Goal: Communication & Community: Connect with others

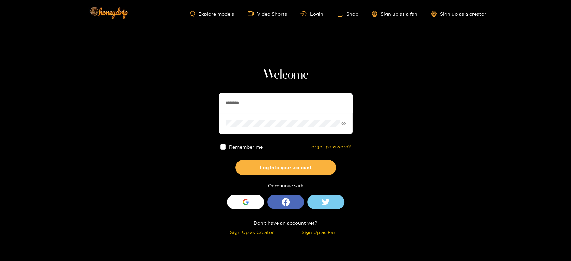
drag, startPoint x: 266, startPoint y: 104, endPoint x: 180, endPoint y: 101, distance: 86.0
click at [182, 101] on section "Welcome ******** Remember me Forgot password? Log into your account Or continue…" at bounding box center [285, 119] width 571 height 238
paste input "*****"
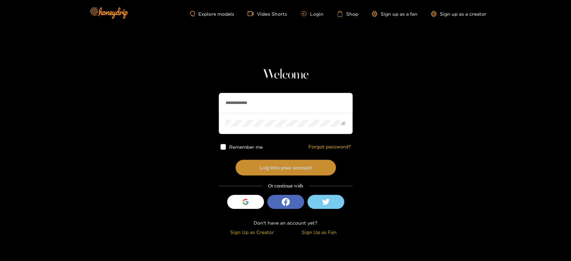
type input "**********"
click at [276, 170] on button "Log into your account" at bounding box center [285, 168] width 100 height 16
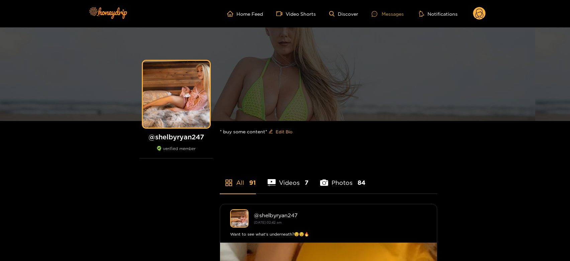
click at [389, 12] on div "Messages" at bounding box center [387, 14] width 32 height 8
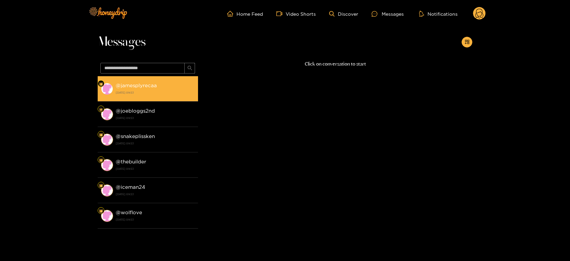
click at [155, 82] on div "@ jamesplyrecaa [DATE] 09:53" at bounding box center [155, 88] width 79 height 15
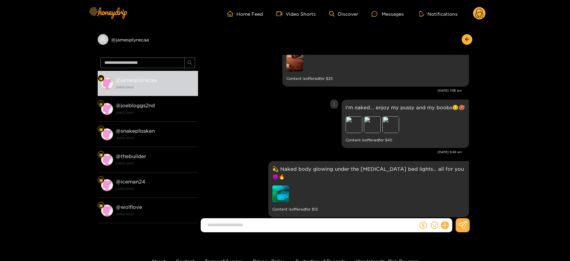
scroll to position [1457, 0]
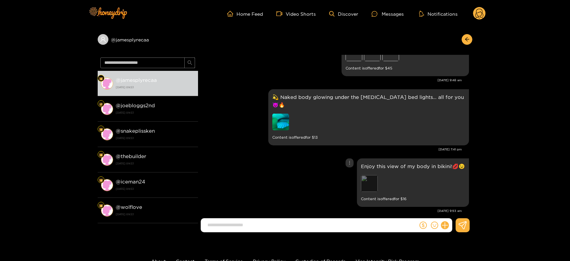
click at [366, 175] on div "Preview" at bounding box center [369, 183] width 17 height 17
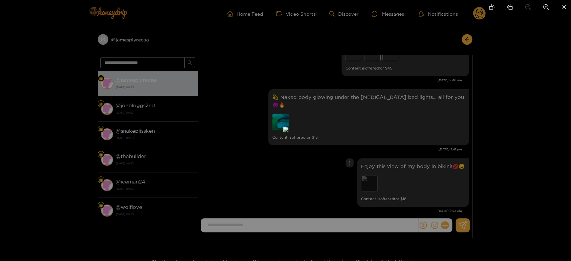
click at [366, 172] on div at bounding box center [285, 130] width 571 height 261
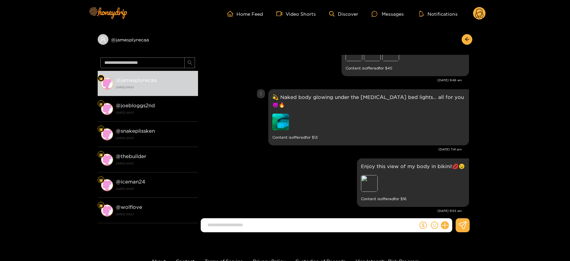
click at [288, 114] on img at bounding box center [280, 122] width 17 height 17
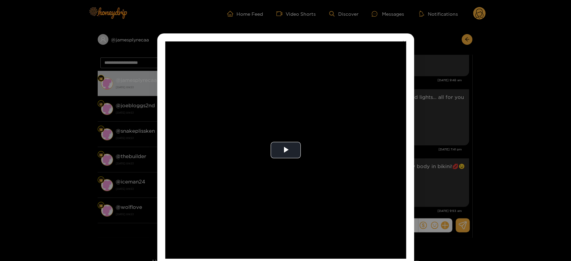
click at [288, 114] on video "Video Player" at bounding box center [285, 149] width 241 height 217
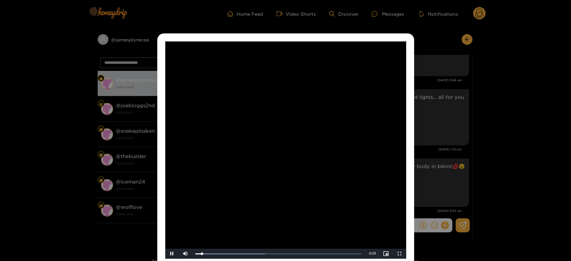
click at [288, 114] on video "Video Player" at bounding box center [285, 149] width 241 height 217
click at [445, 149] on div "**********" at bounding box center [285, 130] width 571 height 261
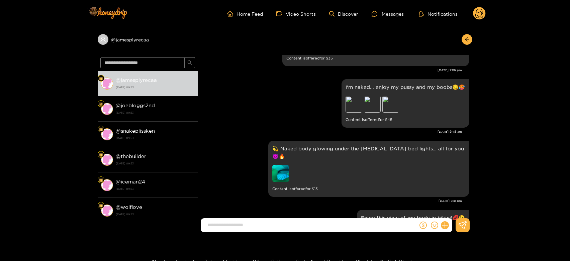
scroll to position [1401, 0]
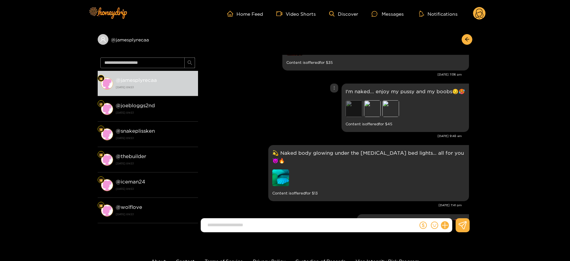
click at [360, 110] on div "Preview" at bounding box center [353, 108] width 17 height 17
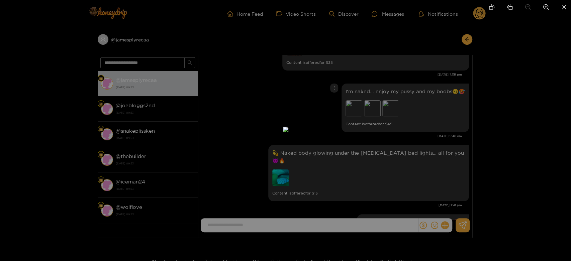
click at [389, 115] on div at bounding box center [285, 130] width 571 height 261
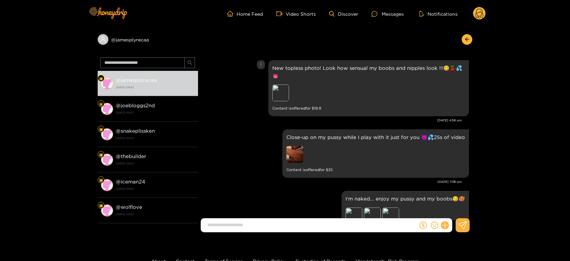
scroll to position [1294, 0]
click at [291, 151] on img at bounding box center [294, 154] width 17 height 17
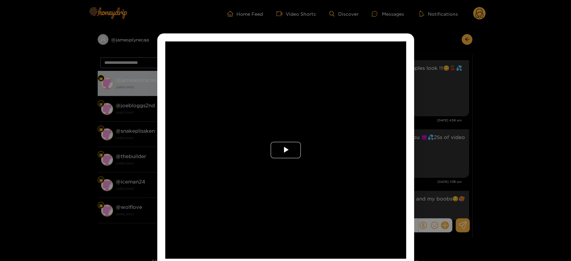
click at [285, 150] on span "Video Player" at bounding box center [285, 150] width 0 height 0
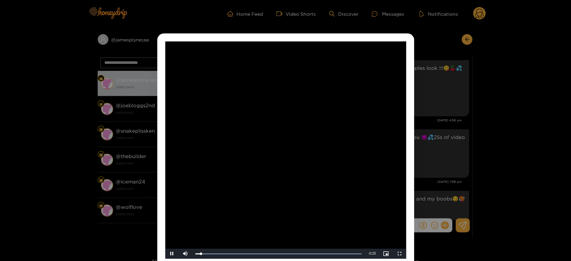
click at [291, 151] on video "Video Player" at bounding box center [285, 149] width 241 height 217
click at [447, 151] on div "**********" at bounding box center [285, 130] width 571 height 261
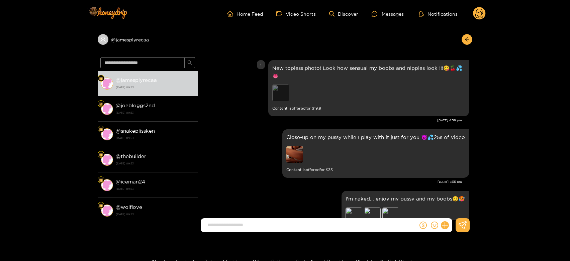
click at [276, 97] on div "Preview" at bounding box center [280, 93] width 17 height 17
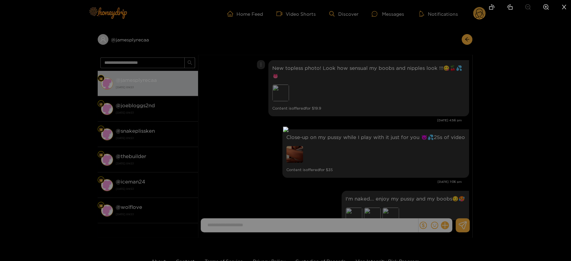
click at [425, 109] on div at bounding box center [285, 130] width 571 height 261
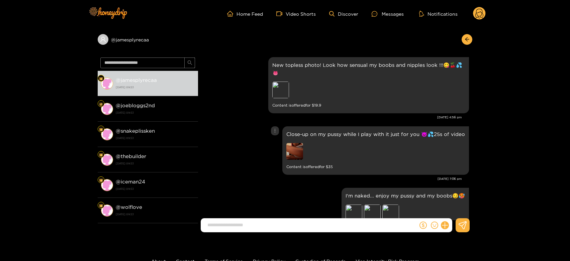
scroll to position [1304, 0]
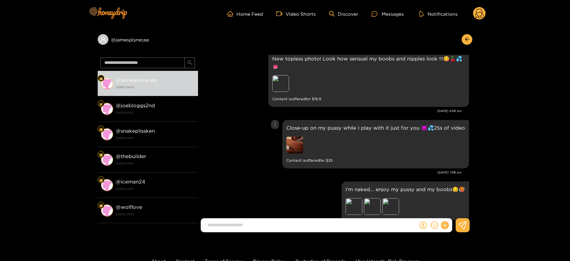
click at [264, 161] on div "Close-up on my pussy while I play with it just for you 😈💦25s of video Content i…" at bounding box center [334, 144] width 267 height 52
click at [298, 139] on img at bounding box center [294, 145] width 17 height 17
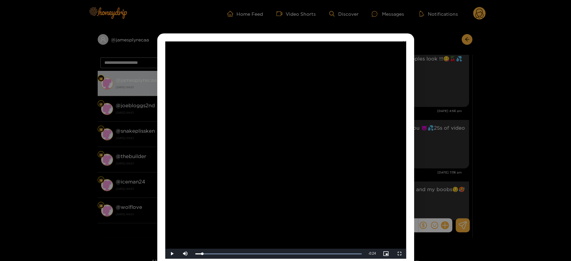
click at [298, 139] on video "Video Player" at bounding box center [285, 149] width 241 height 217
click at [429, 123] on div "**********" at bounding box center [285, 130] width 571 height 261
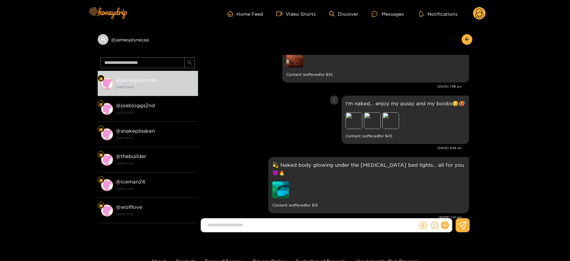
scroll to position [1395, 0]
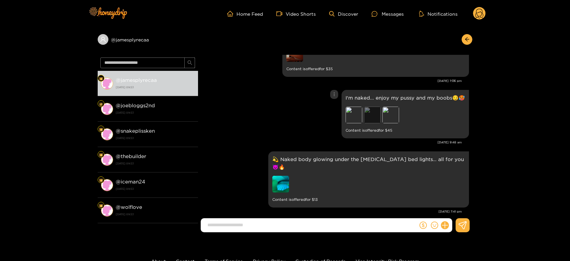
click at [373, 123] on div "Preview" at bounding box center [372, 115] width 17 height 17
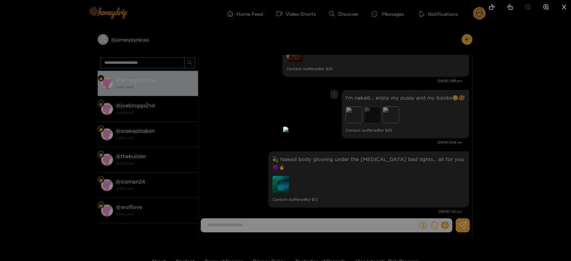
click at [373, 123] on div at bounding box center [285, 130] width 571 height 261
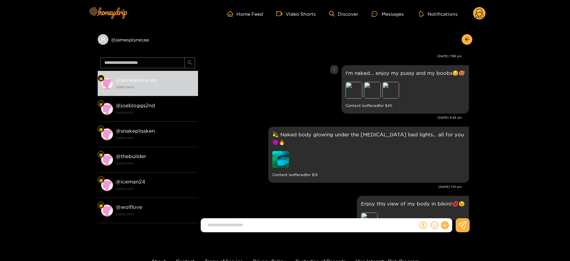
scroll to position [1420, 0]
click at [305, 156] on div at bounding box center [319, 160] width 94 height 18
click at [289, 155] on img at bounding box center [280, 159] width 17 height 17
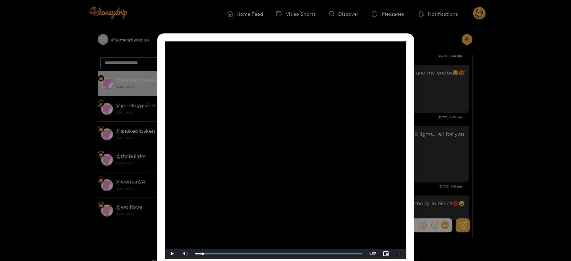
click at [455, 120] on div "**********" at bounding box center [285, 130] width 571 height 261
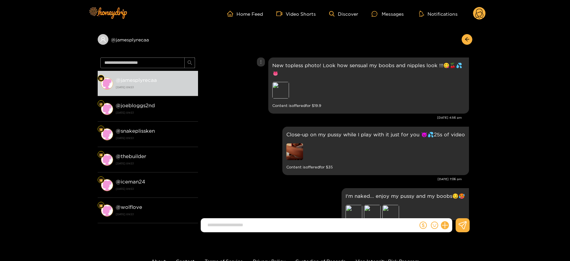
scroll to position [1286, 0]
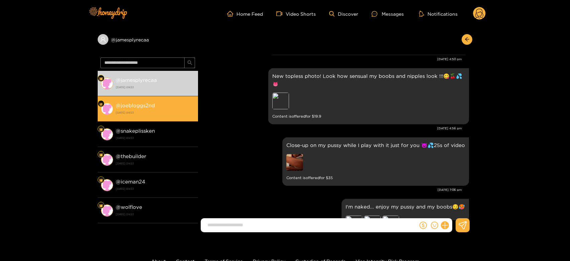
click at [127, 109] on div "@ joebloggs2nd [DATE] 09:53" at bounding box center [155, 108] width 79 height 15
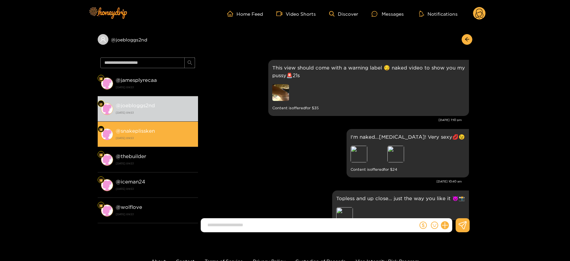
scroll to position [1457, 0]
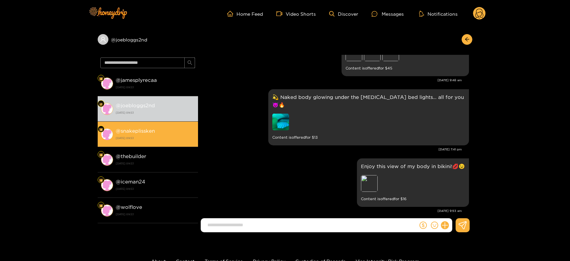
click at [138, 130] on strong "@ snakeplissken" at bounding box center [135, 131] width 39 height 6
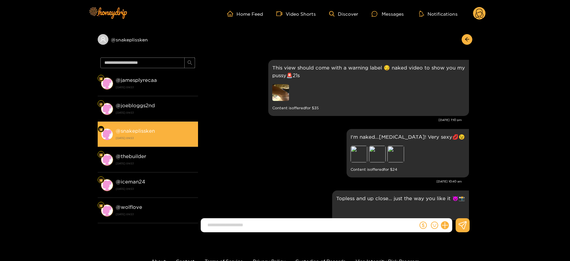
scroll to position [1457, 0]
